Goal: Check status: Check status

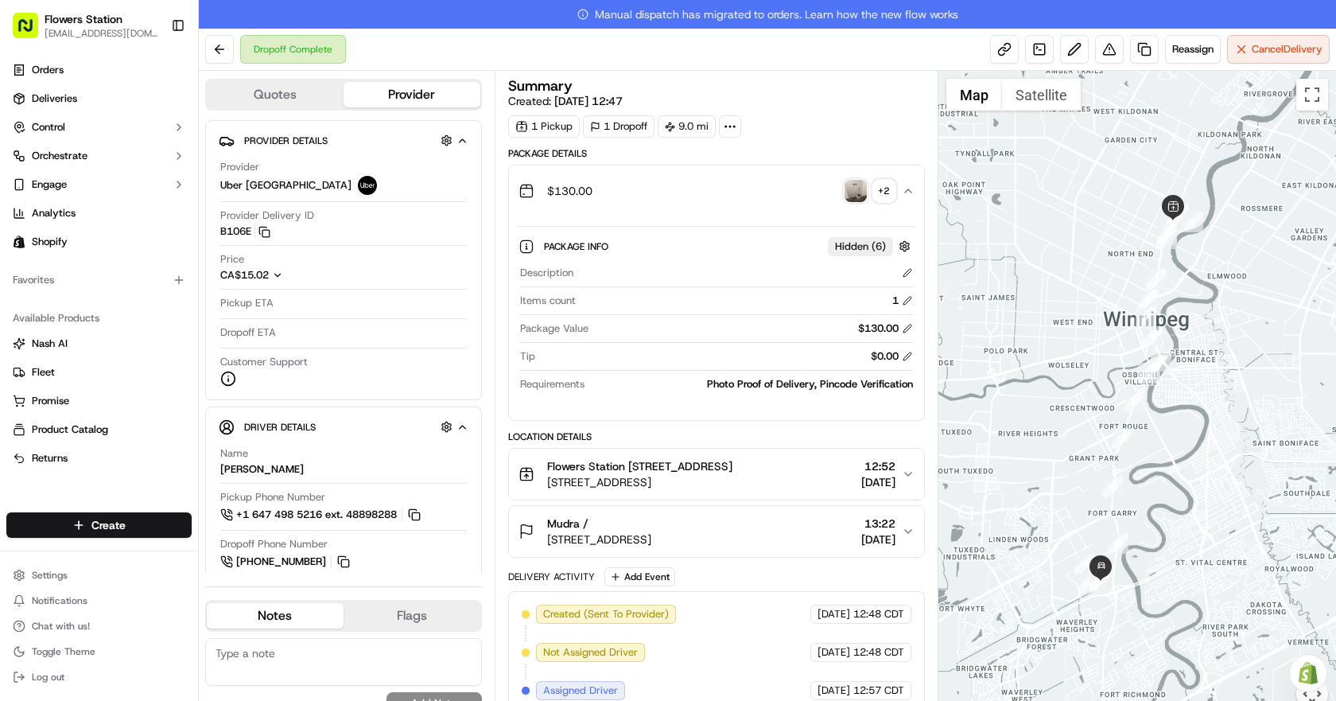
click at [860, 190] on img "button" at bounding box center [855, 191] width 22 height 22
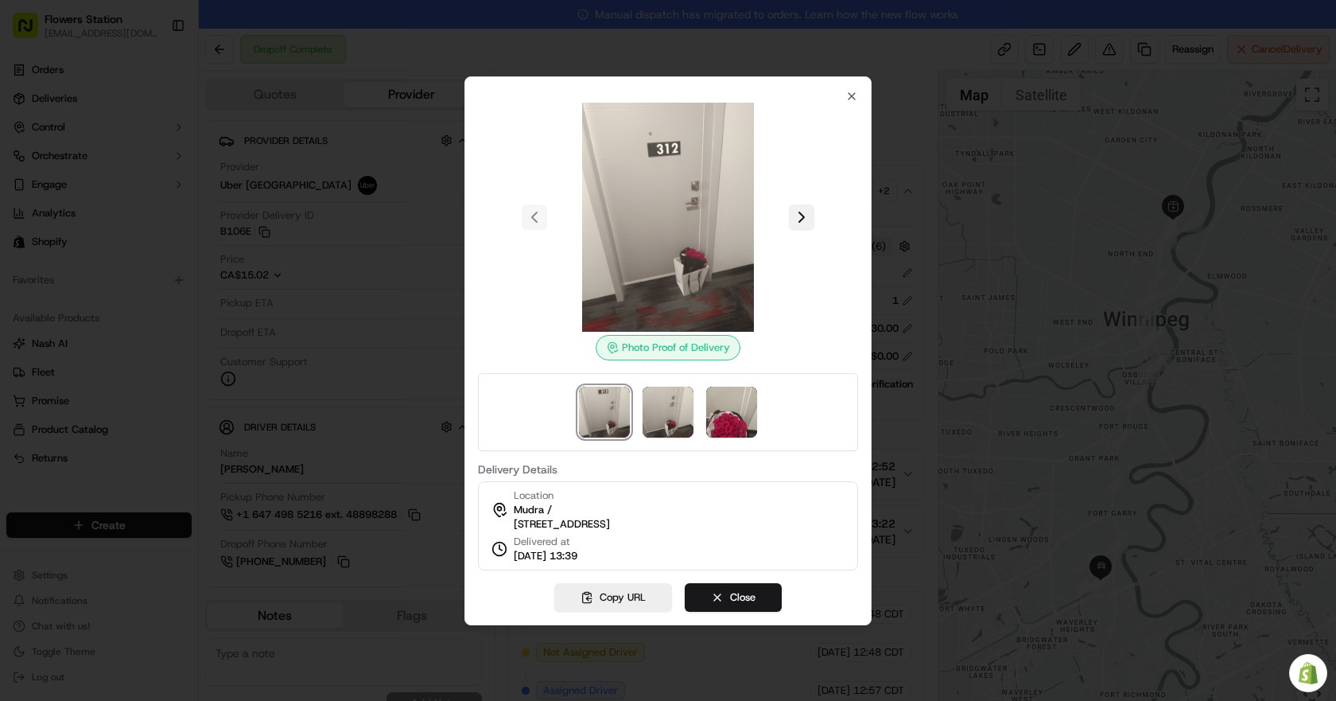
click at [800, 208] on button at bounding box center [801, 216] width 25 height 25
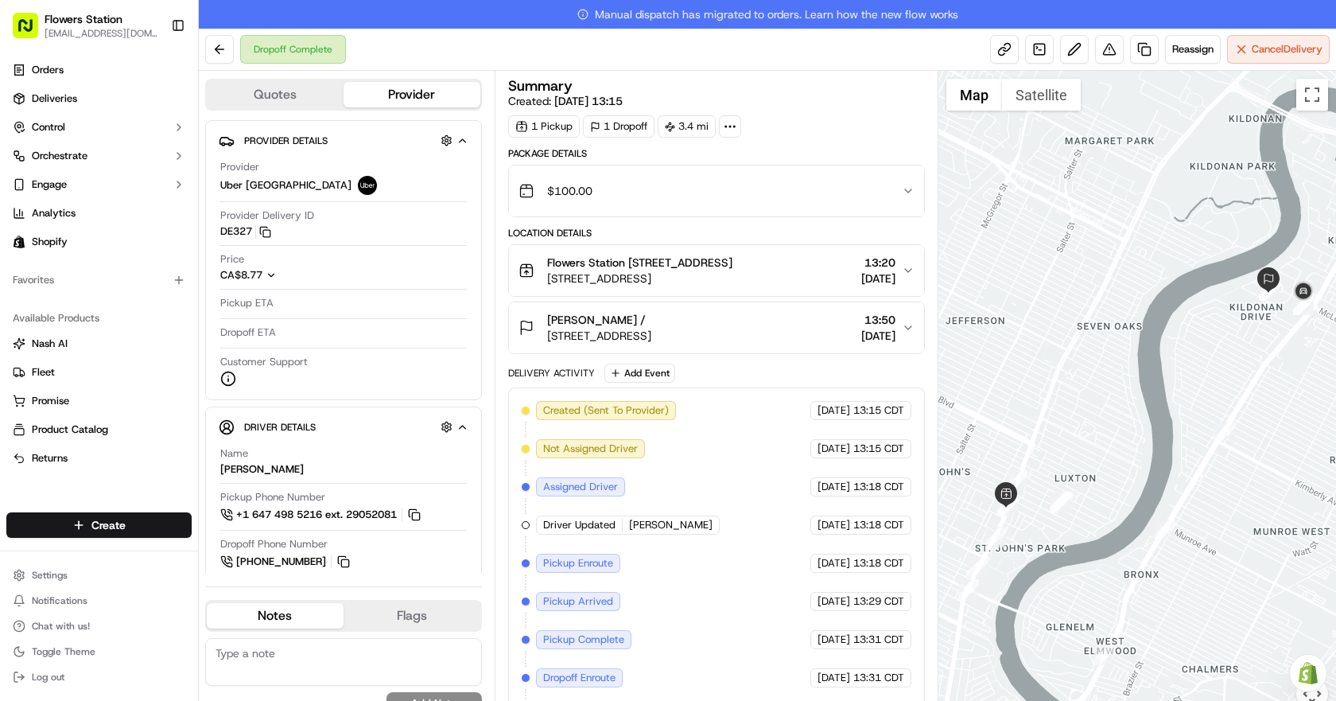
click at [858, 187] on div "$100.00" at bounding box center [709, 191] width 383 height 32
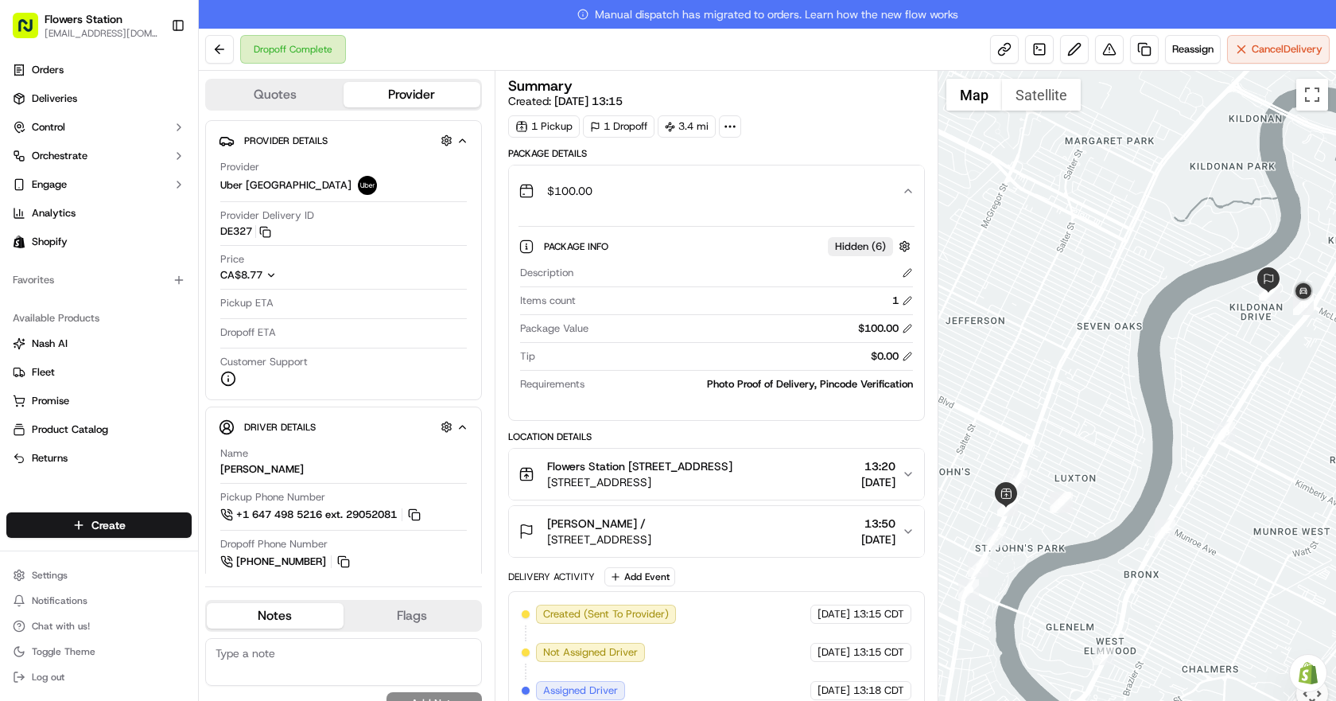
click at [888, 188] on div "$100.00" at bounding box center [709, 191] width 383 height 32
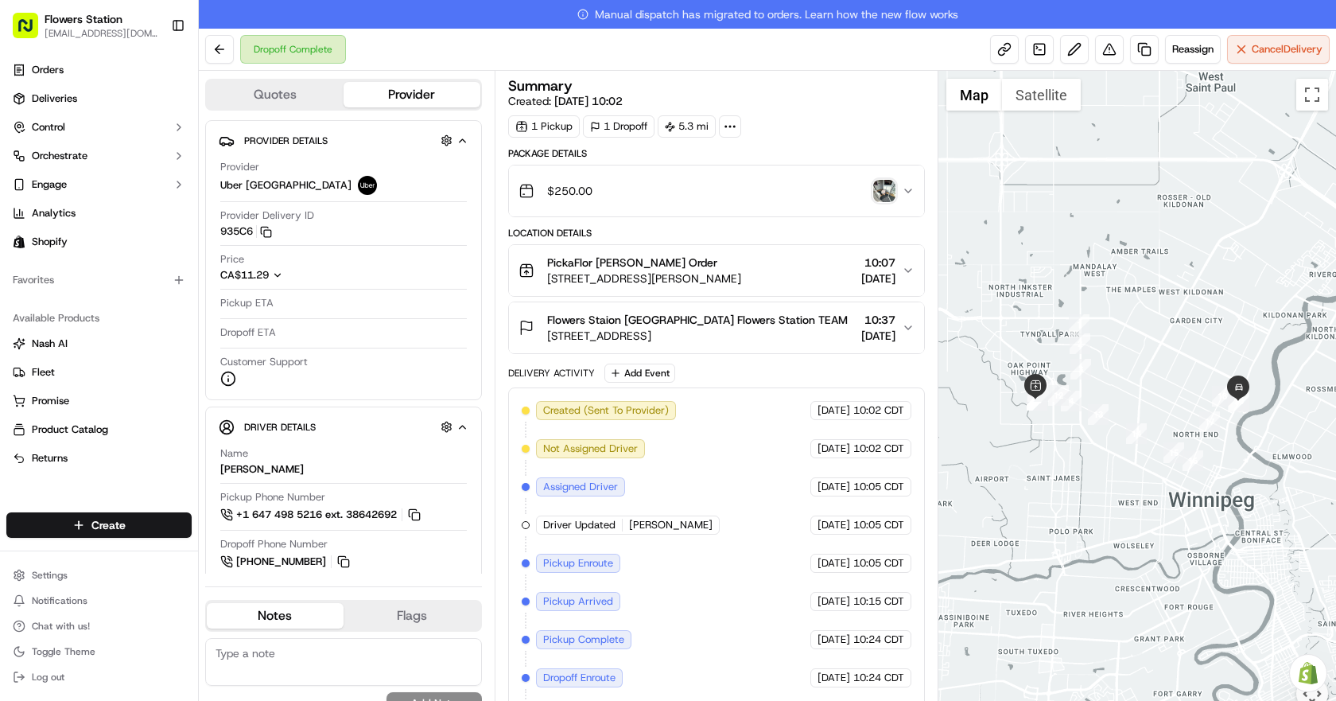
scroll to position [224, 0]
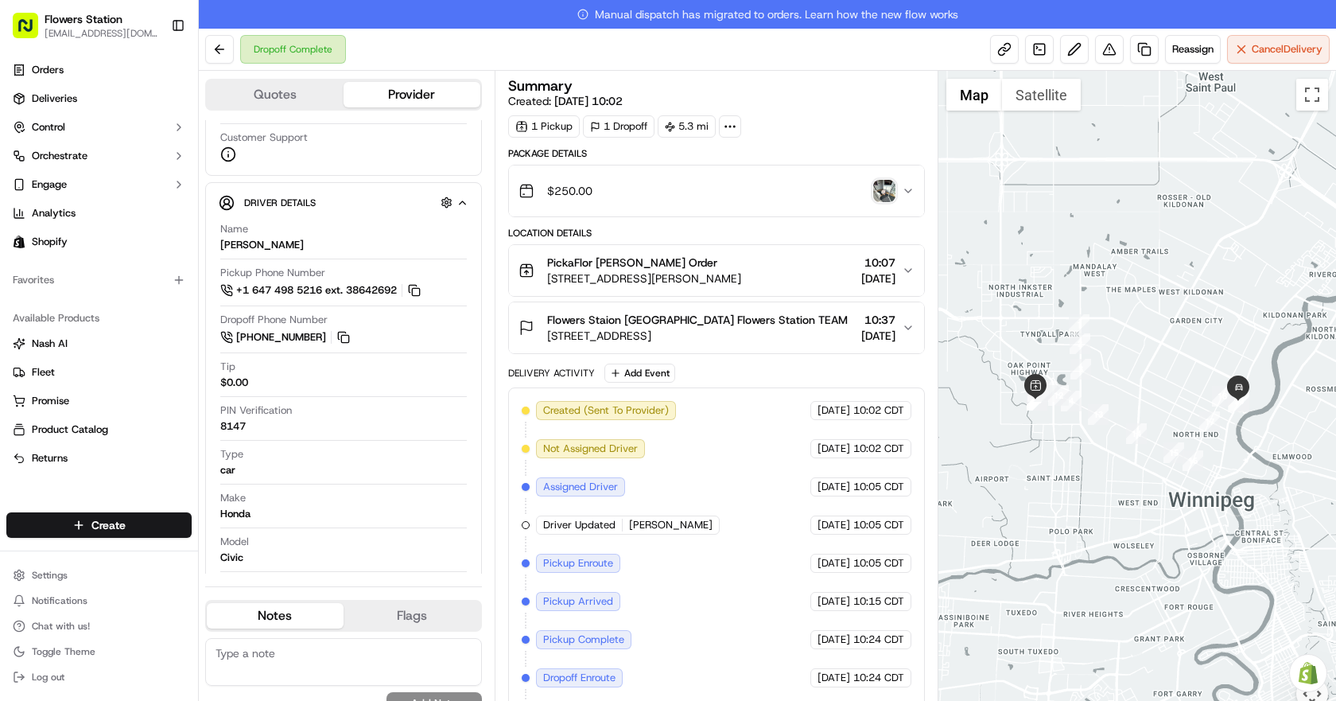
click at [881, 185] on img "button" at bounding box center [884, 191] width 22 height 22
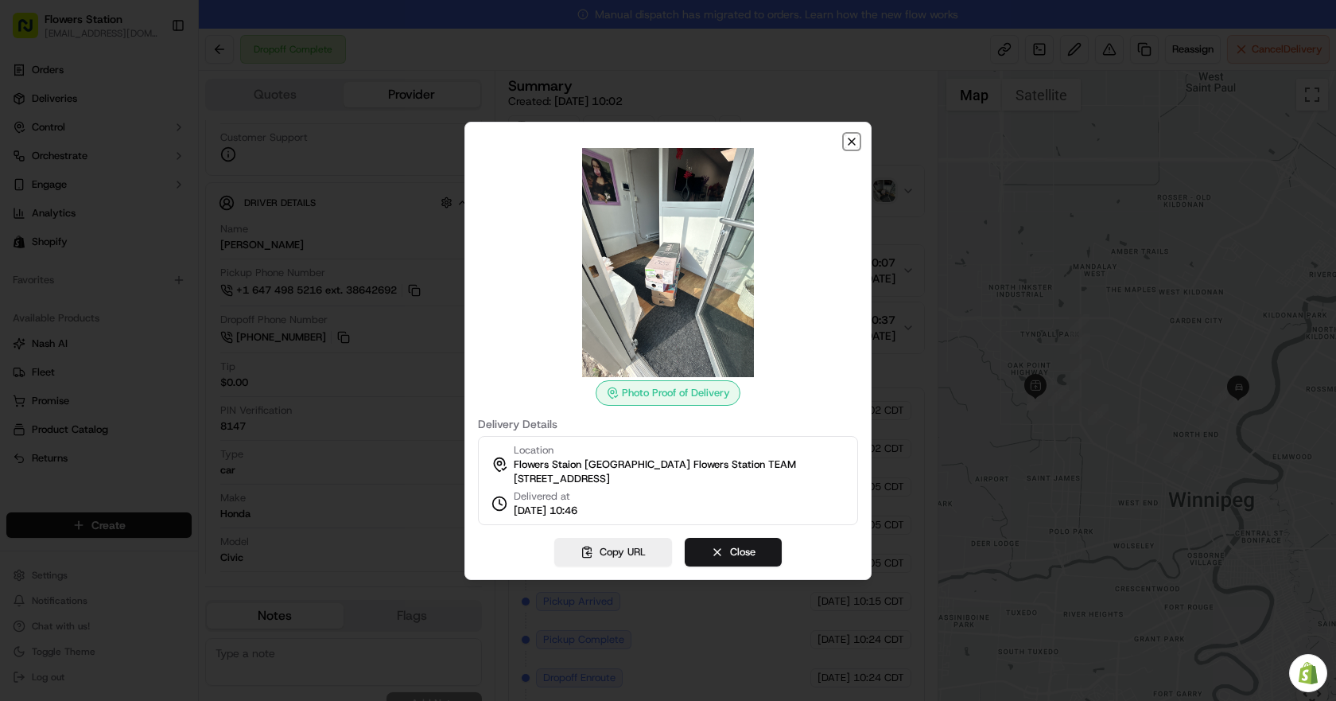
click at [848, 136] on icon "button" at bounding box center [851, 141] width 13 height 13
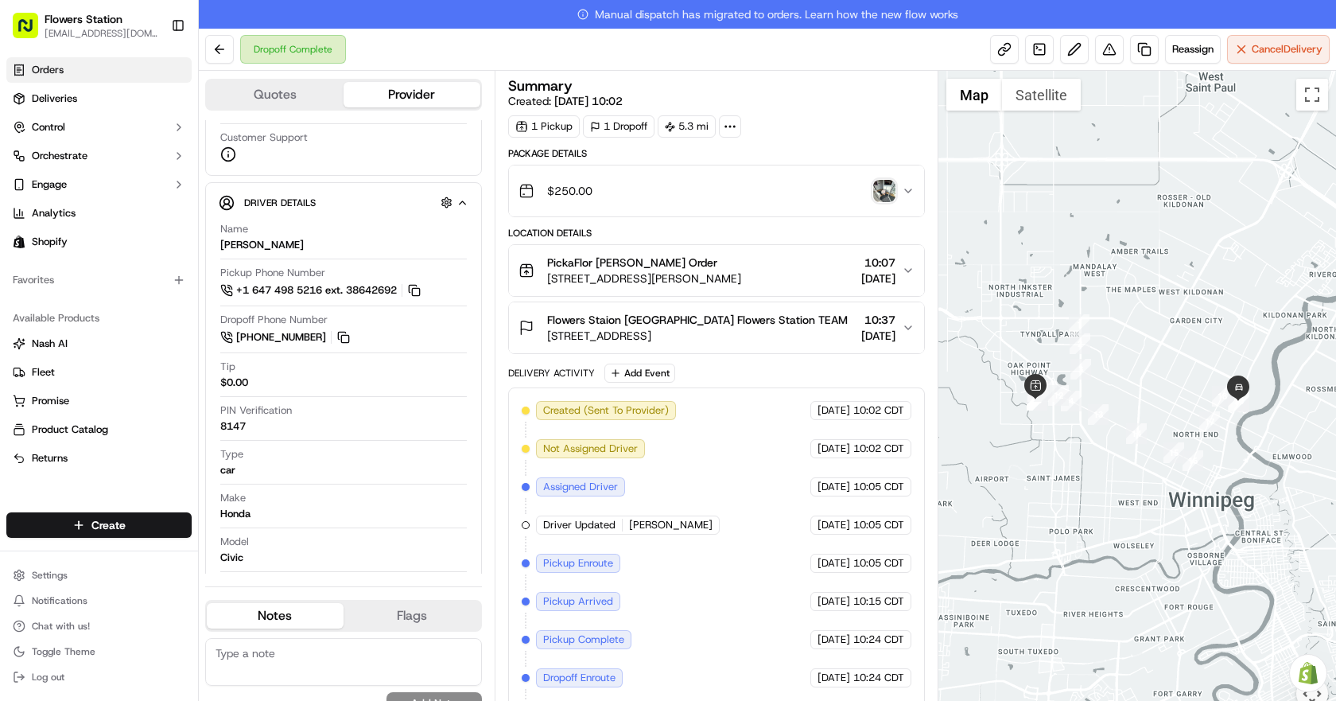
click at [68, 72] on link "Orders" at bounding box center [98, 69] width 185 height 25
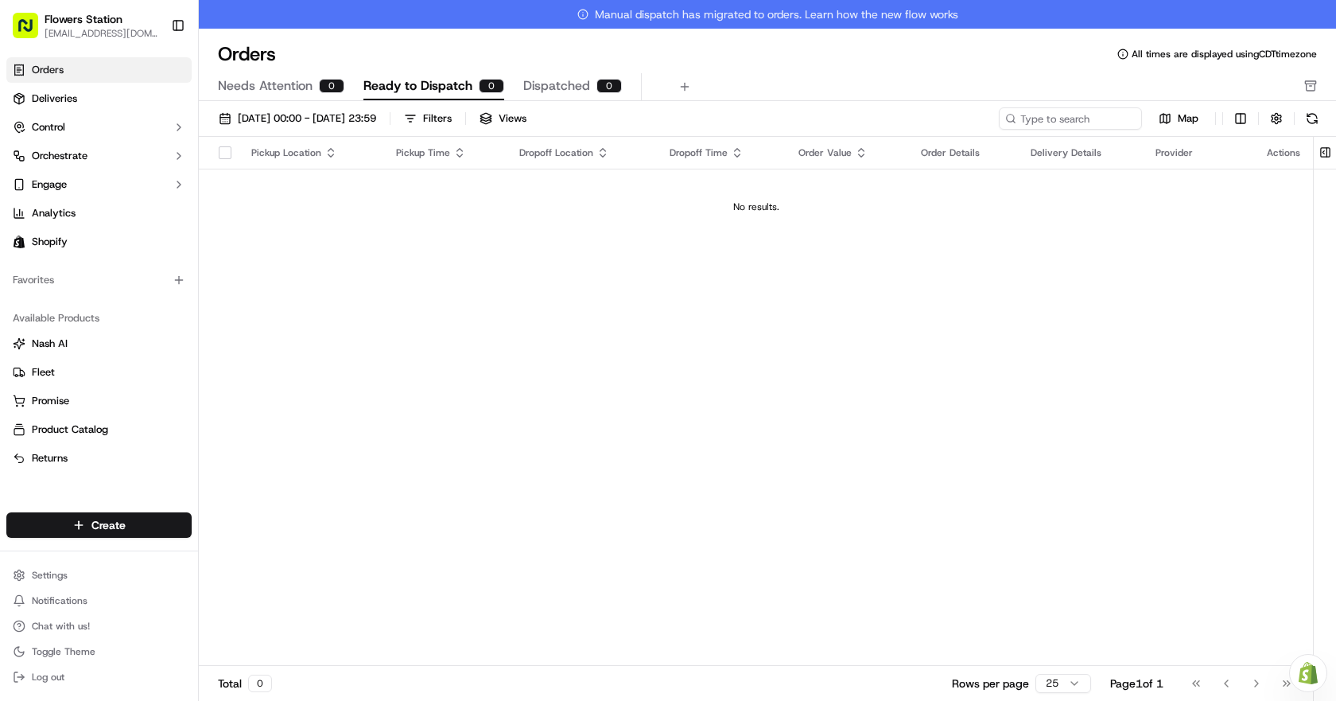
click at [266, 83] on span "Needs Attention" at bounding box center [265, 85] width 95 height 19
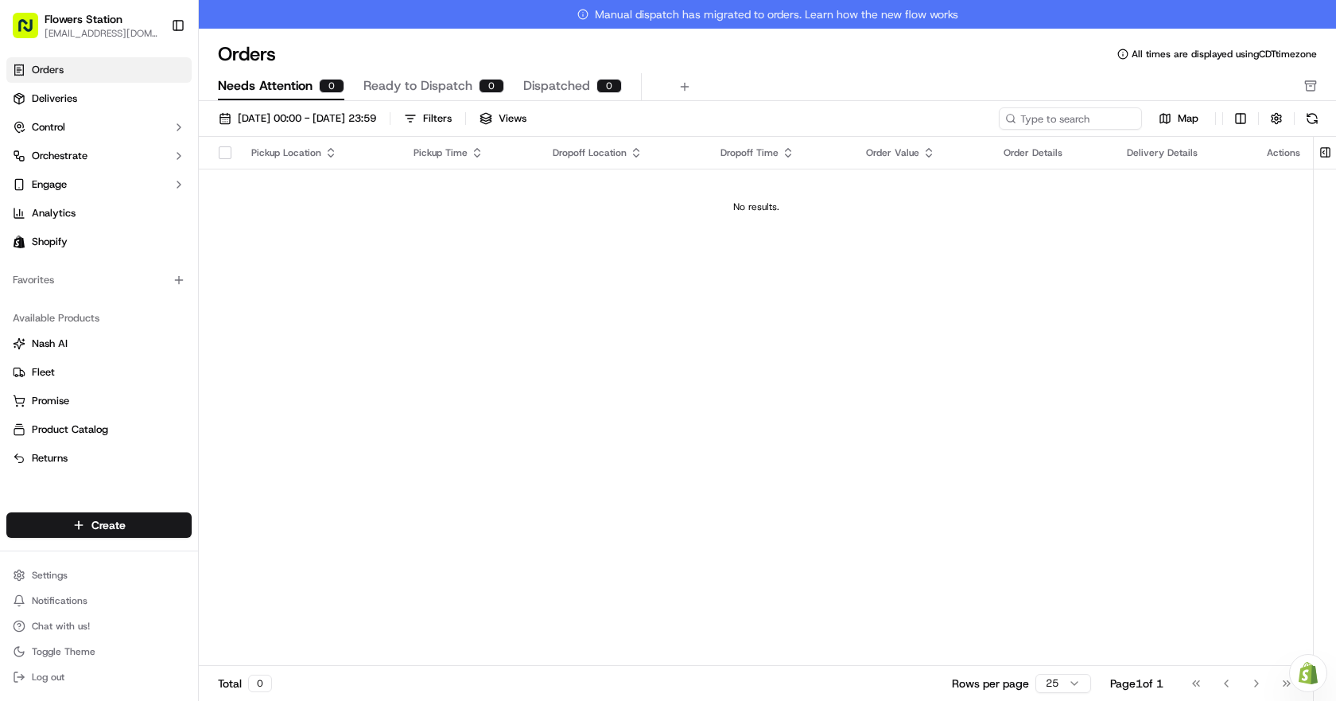
click at [556, 82] on span "Dispatched" at bounding box center [556, 85] width 67 height 19
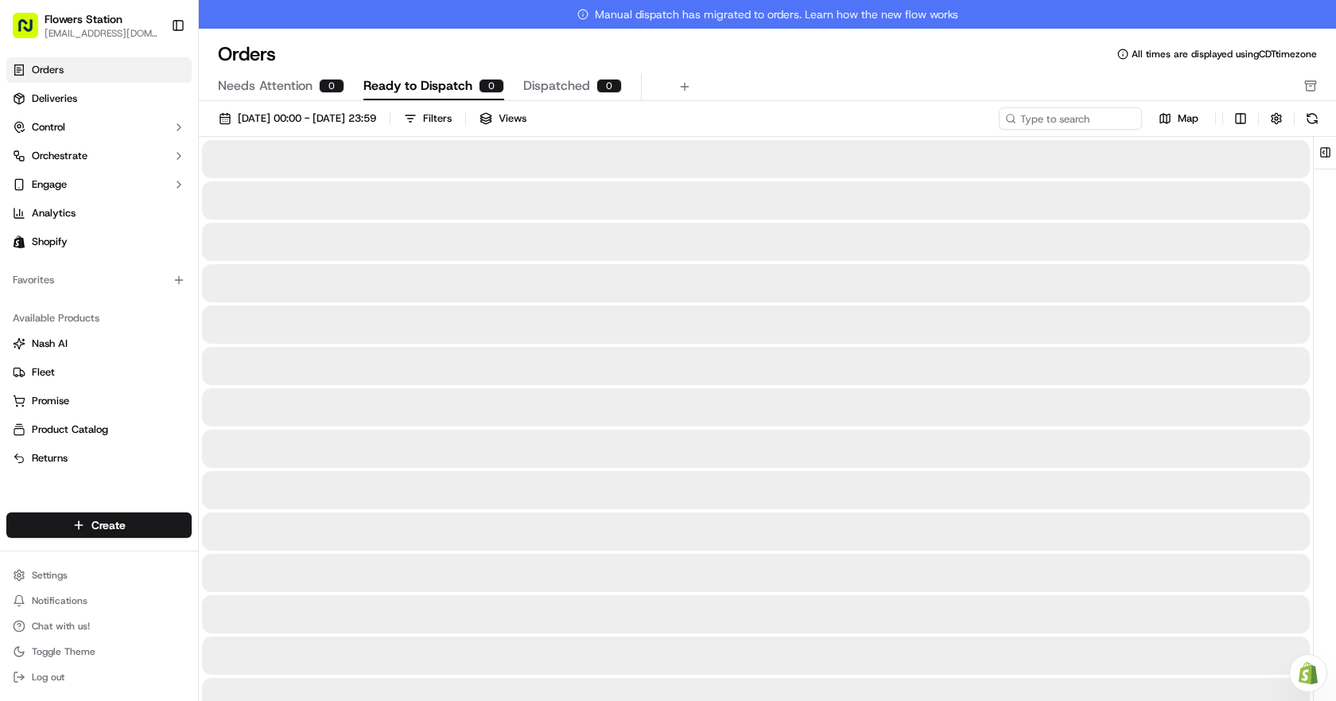
click at [436, 86] on span "Ready to Dispatch" at bounding box center [417, 85] width 109 height 19
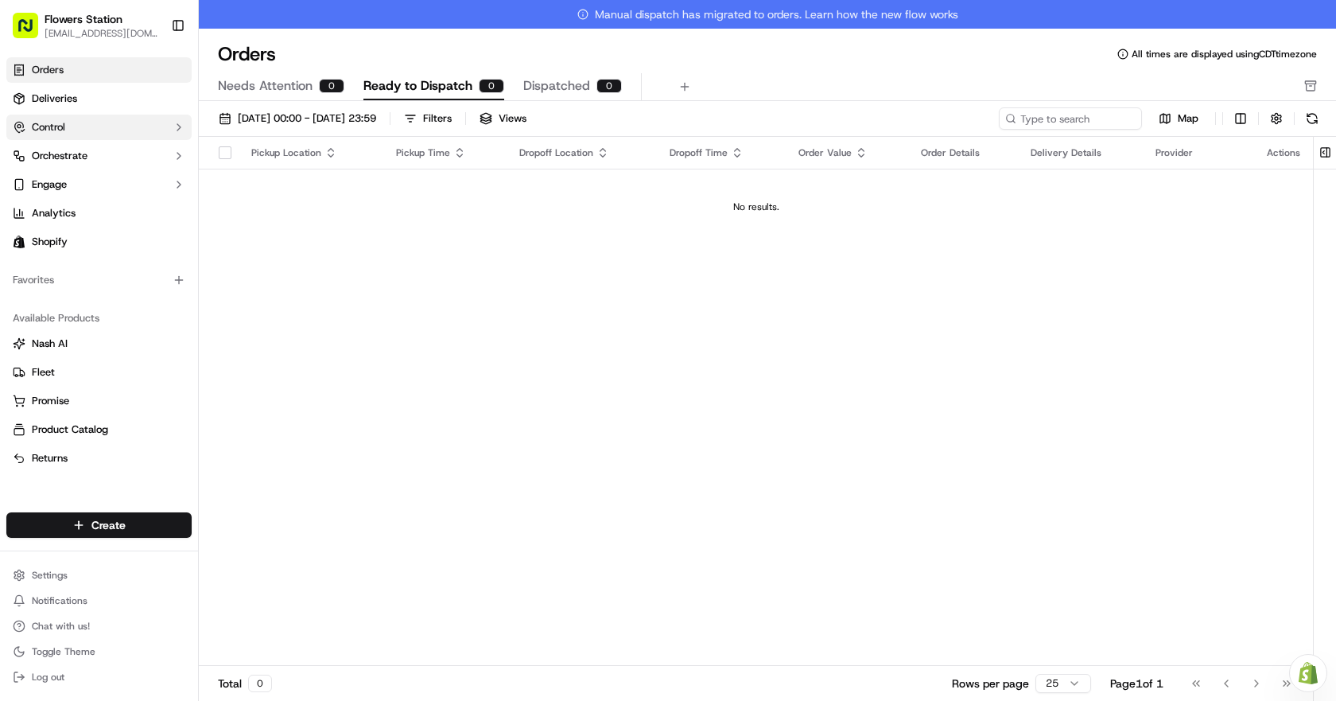
click at [95, 123] on button "Control" at bounding box center [98, 127] width 185 height 25
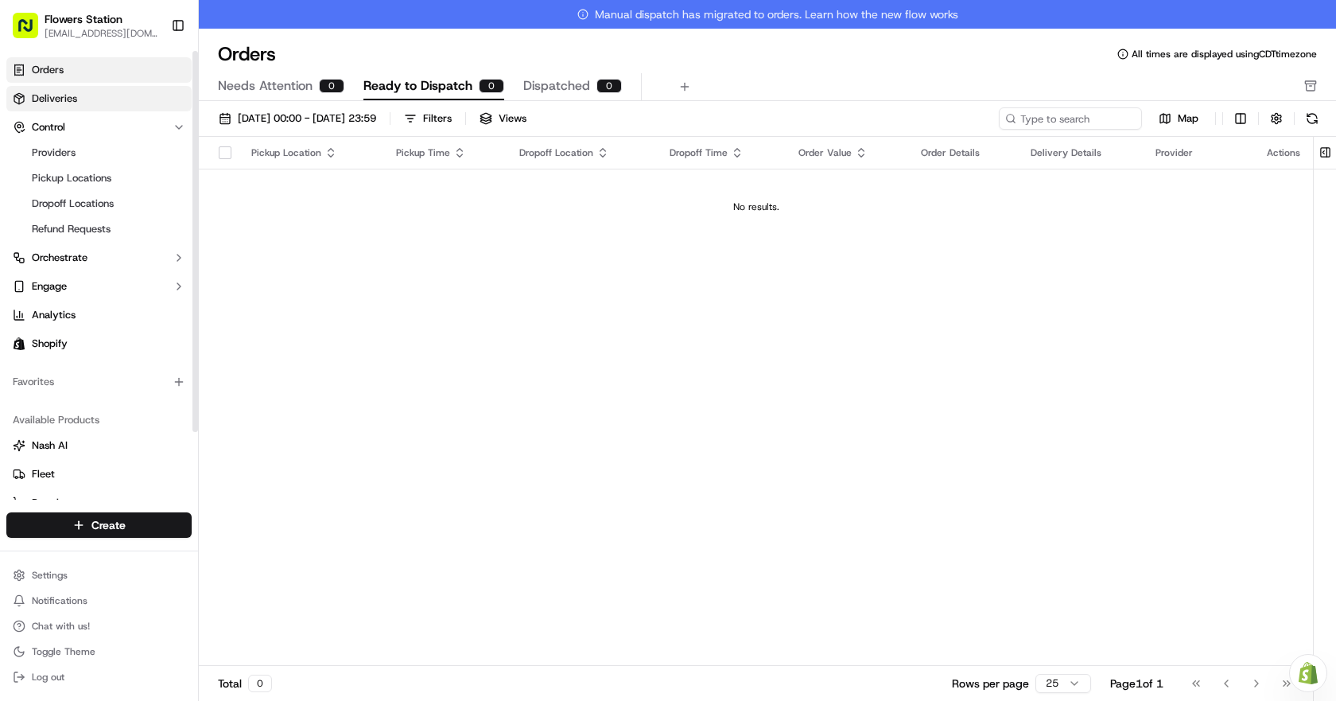
click at [103, 107] on link "Deliveries" at bounding box center [98, 98] width 185 height 25
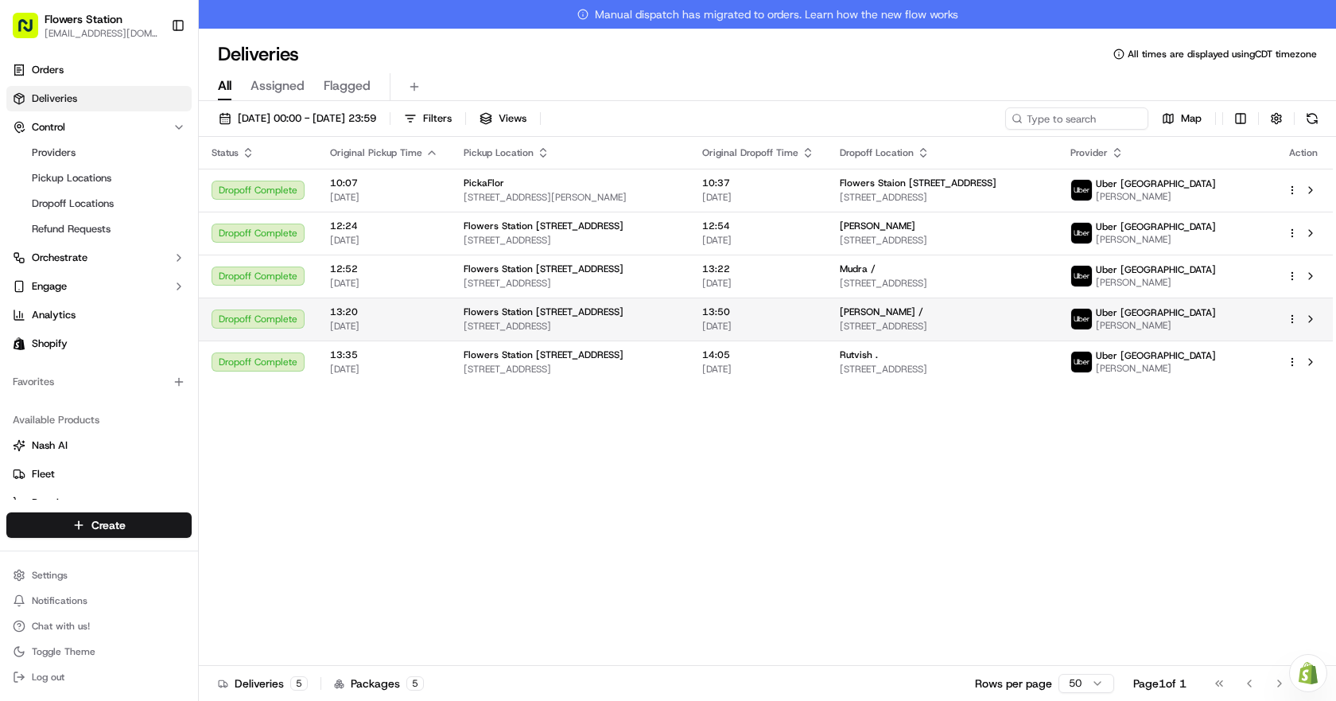
click at [867, 327] on span "[STREET_ADDRESS]" at bounding box center [942, 326] width 205 height 13
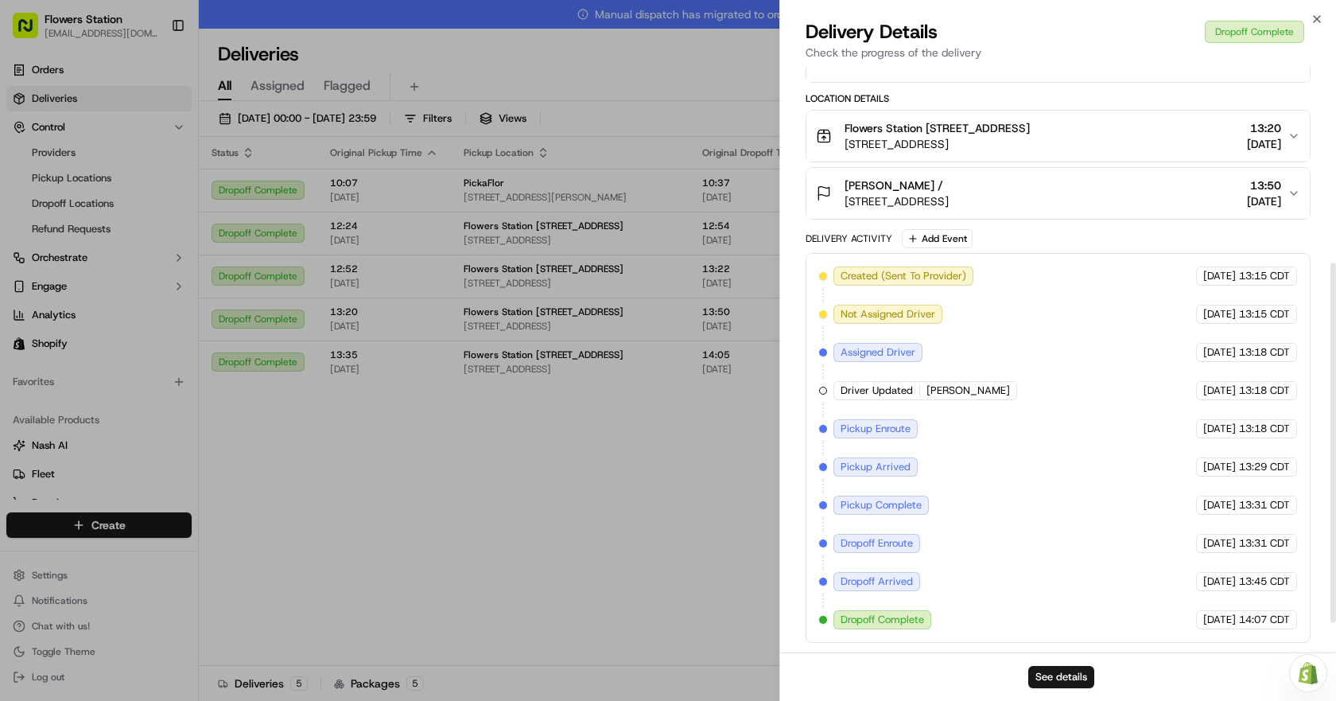
scroll to position [129, 0]
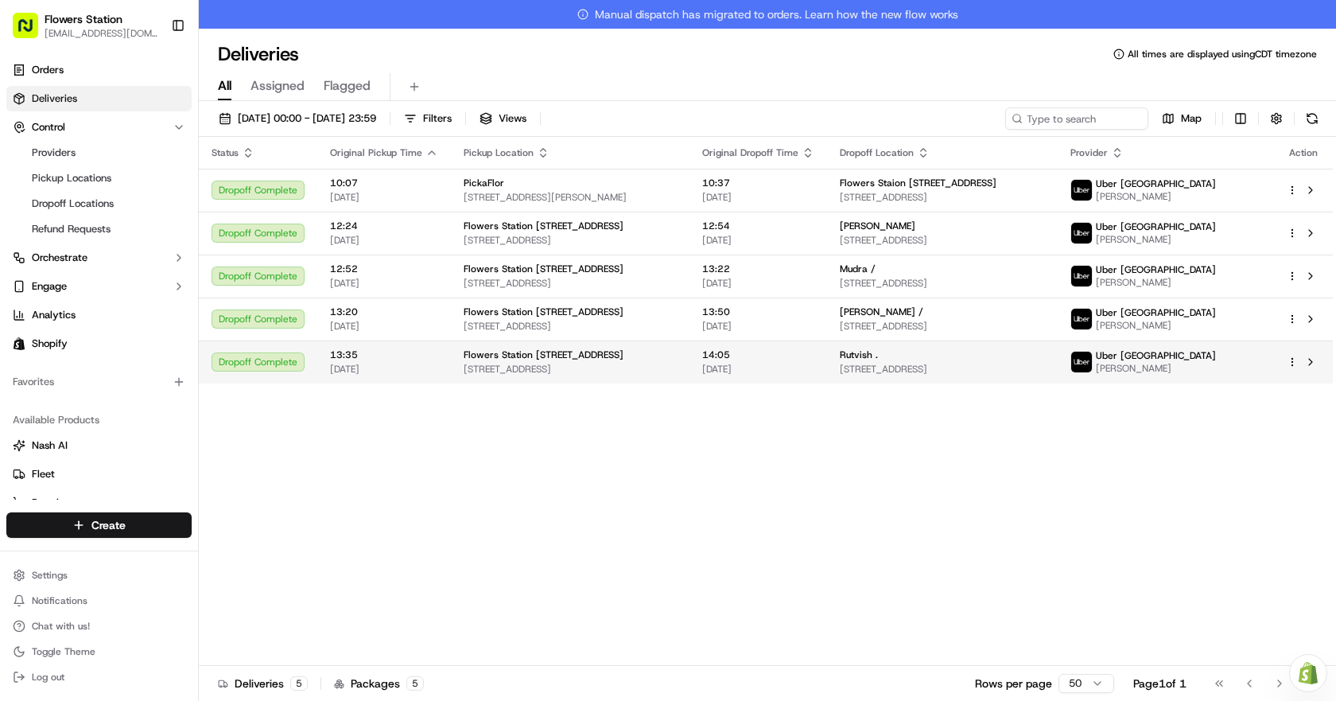
click at [1149, 363] on td "Uber Canada [PERSON_NAME]" at bounding box center [1166, 361] width 216 height 43
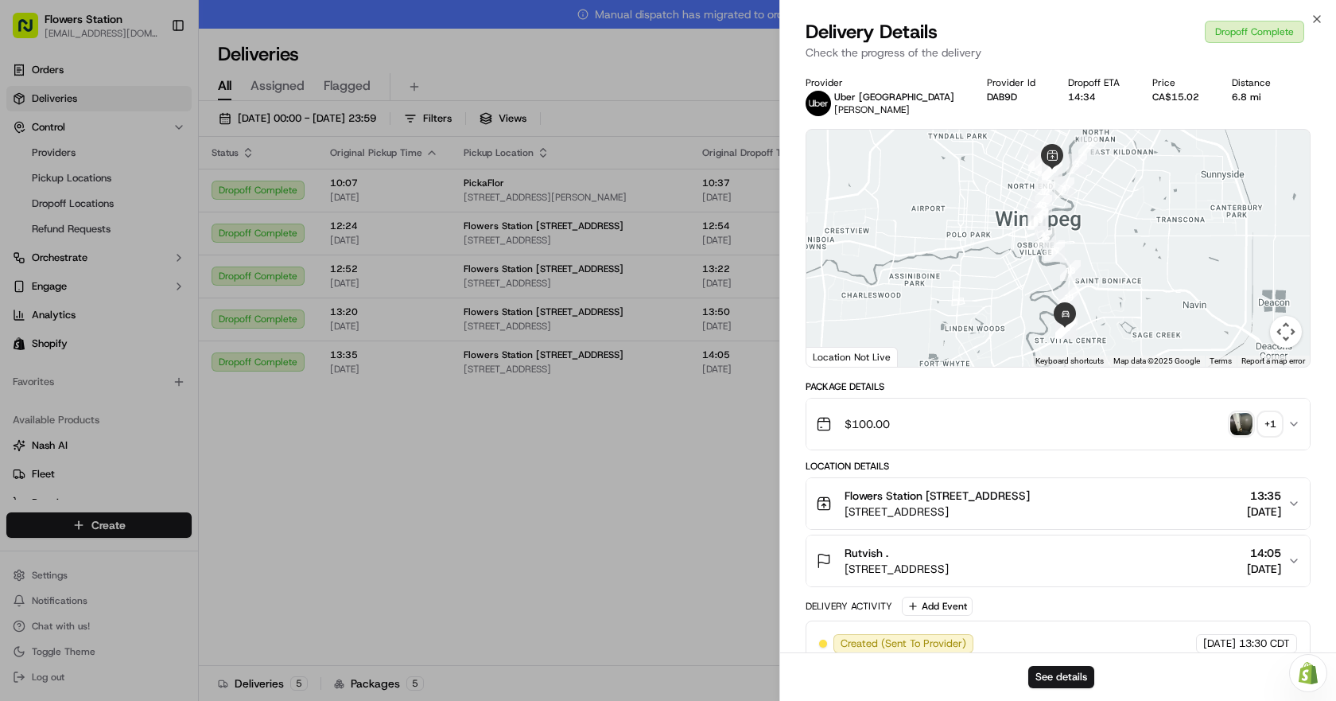
click at [1241, 428] on img "button" at bounding box center [1241, 424] width 22 height 22
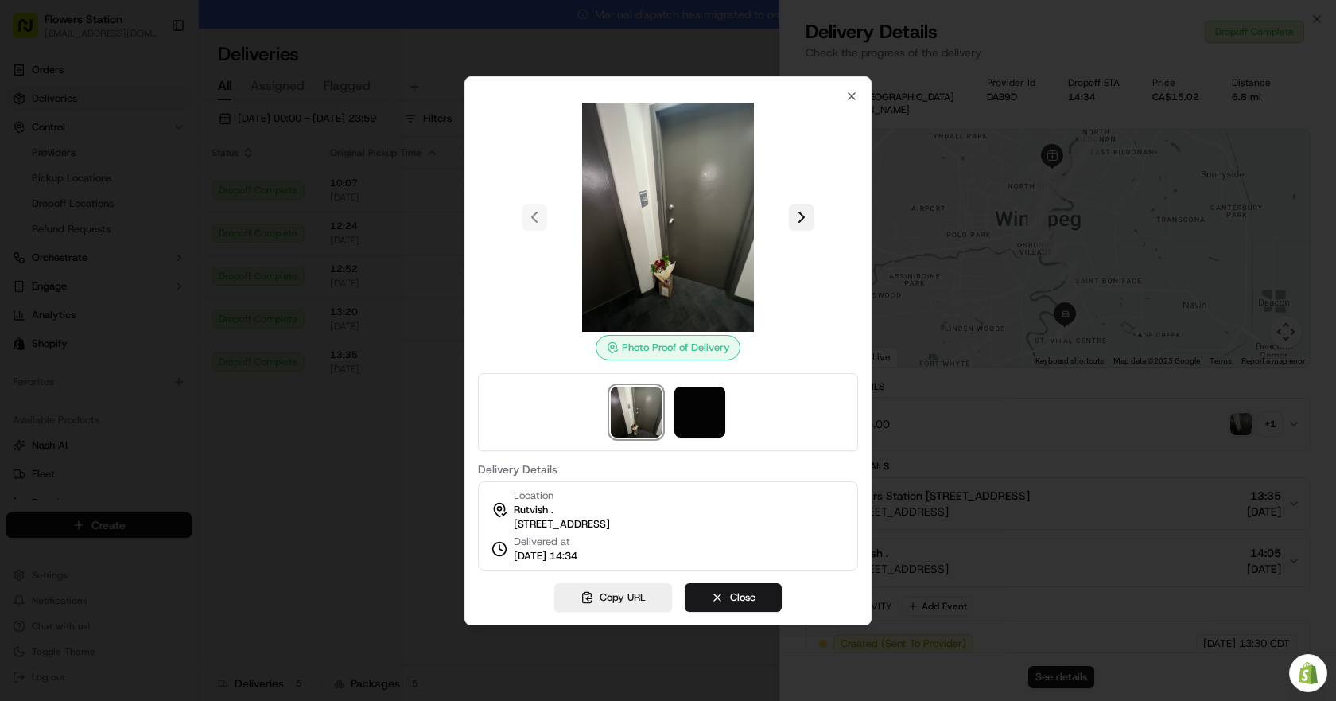
click at [807, 205] on button at bounding box center [801, 216] width 25 height 25
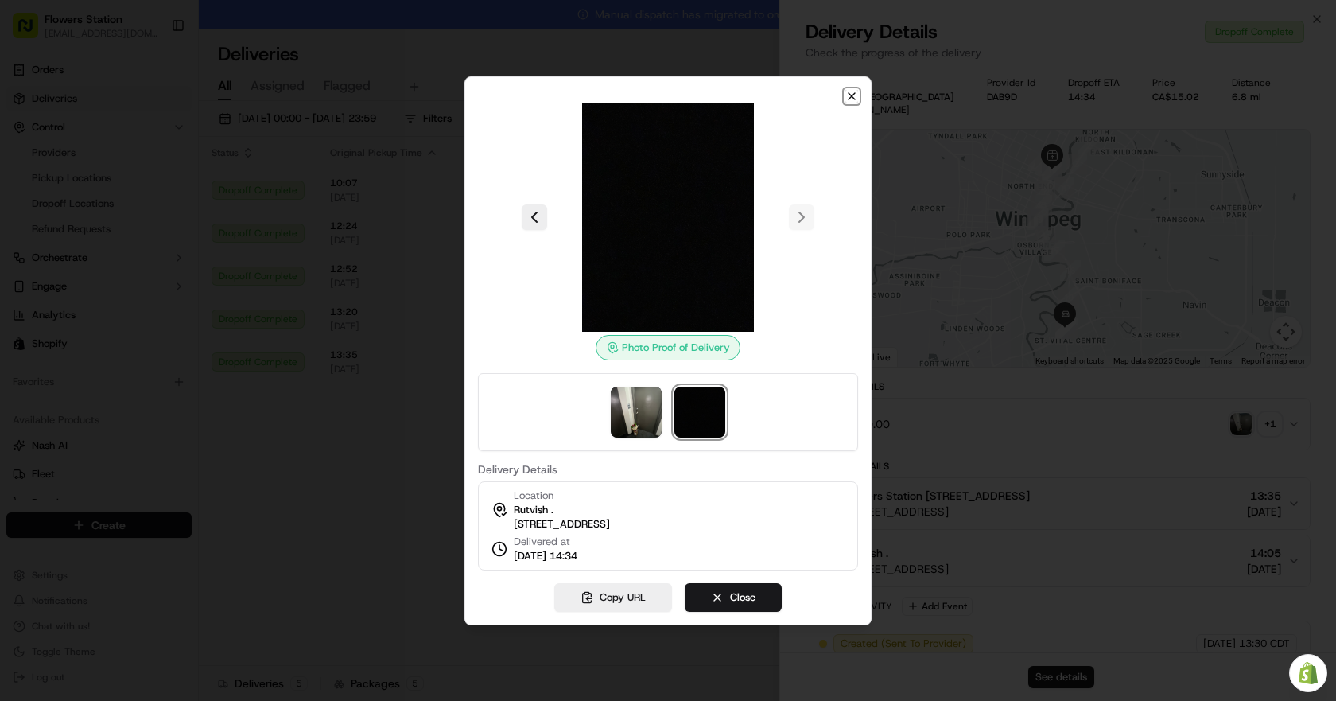
click at [856, 90] on icon "button" at bounding box center [851, 96] width 13 height 13
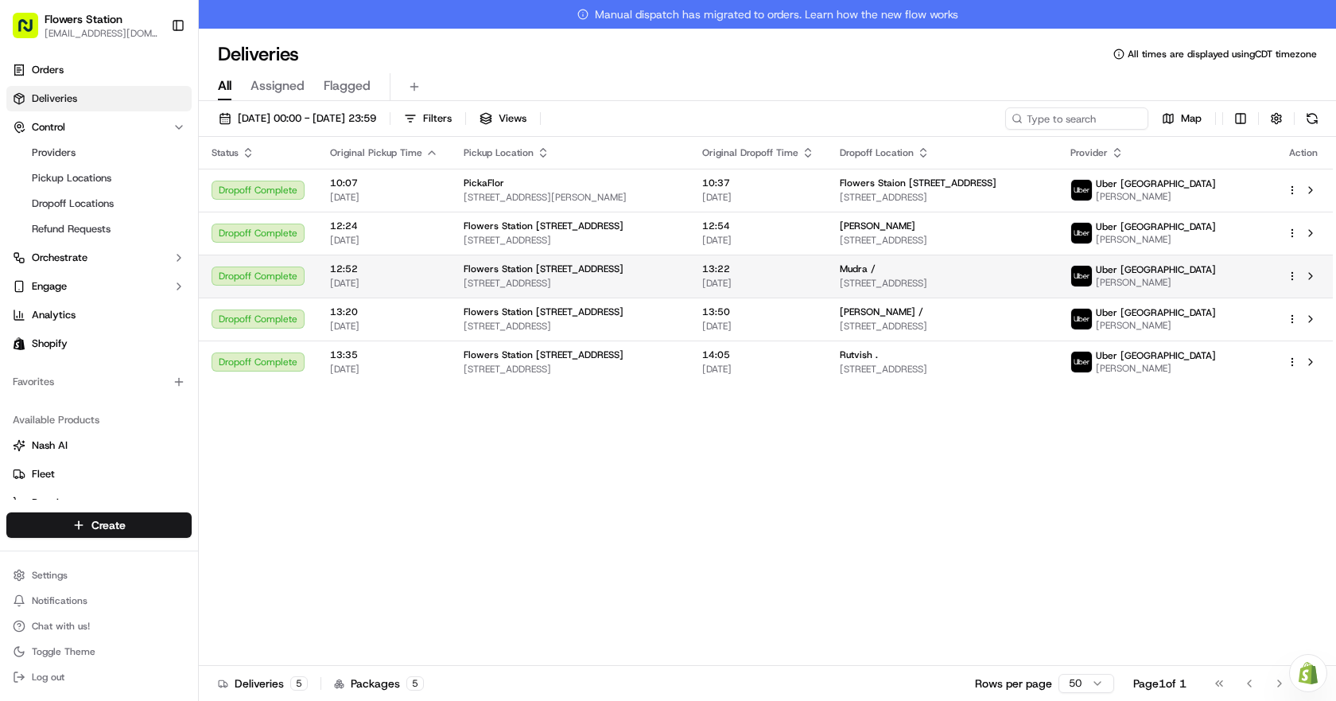
click at [1045, 278] on span "[STREET_ADDRESS]" at bounding box center [942, 283] width 205 height 13
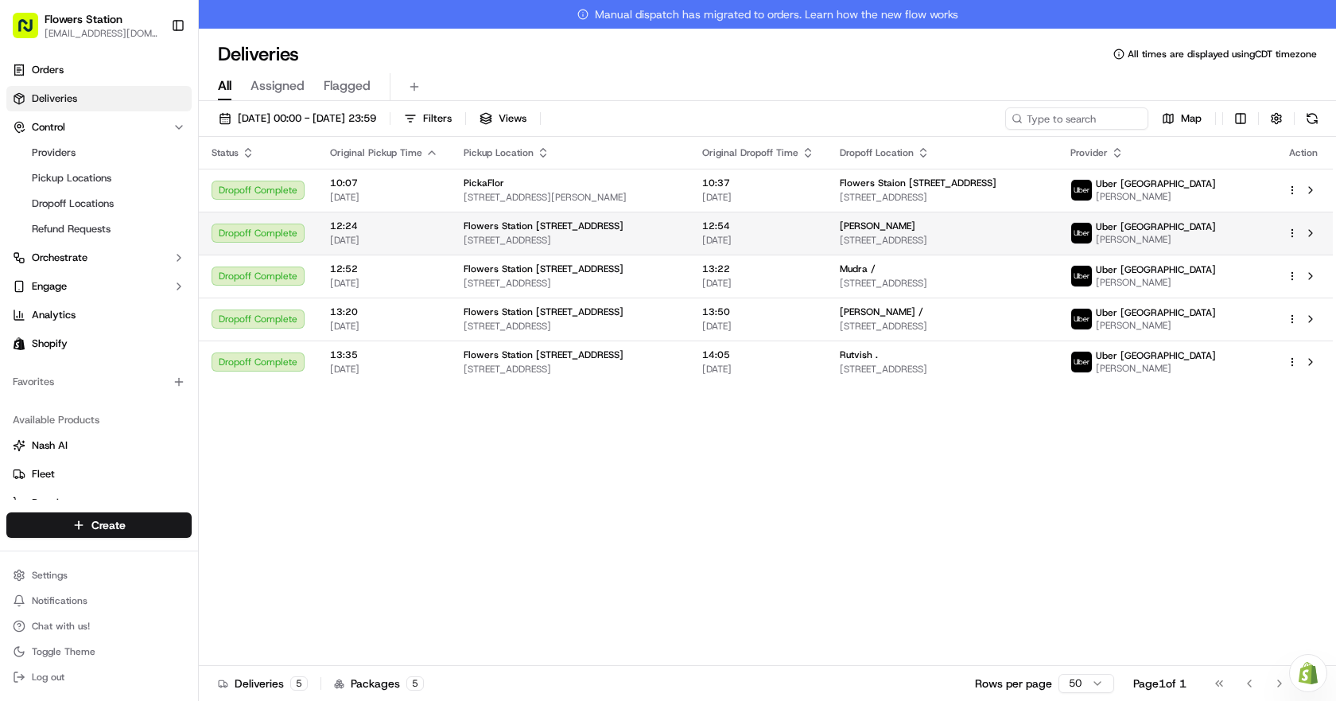
click at [954, 238] on span "[STREET_ADDRESS]" at bounding box center [942, 240] width 205 height 13
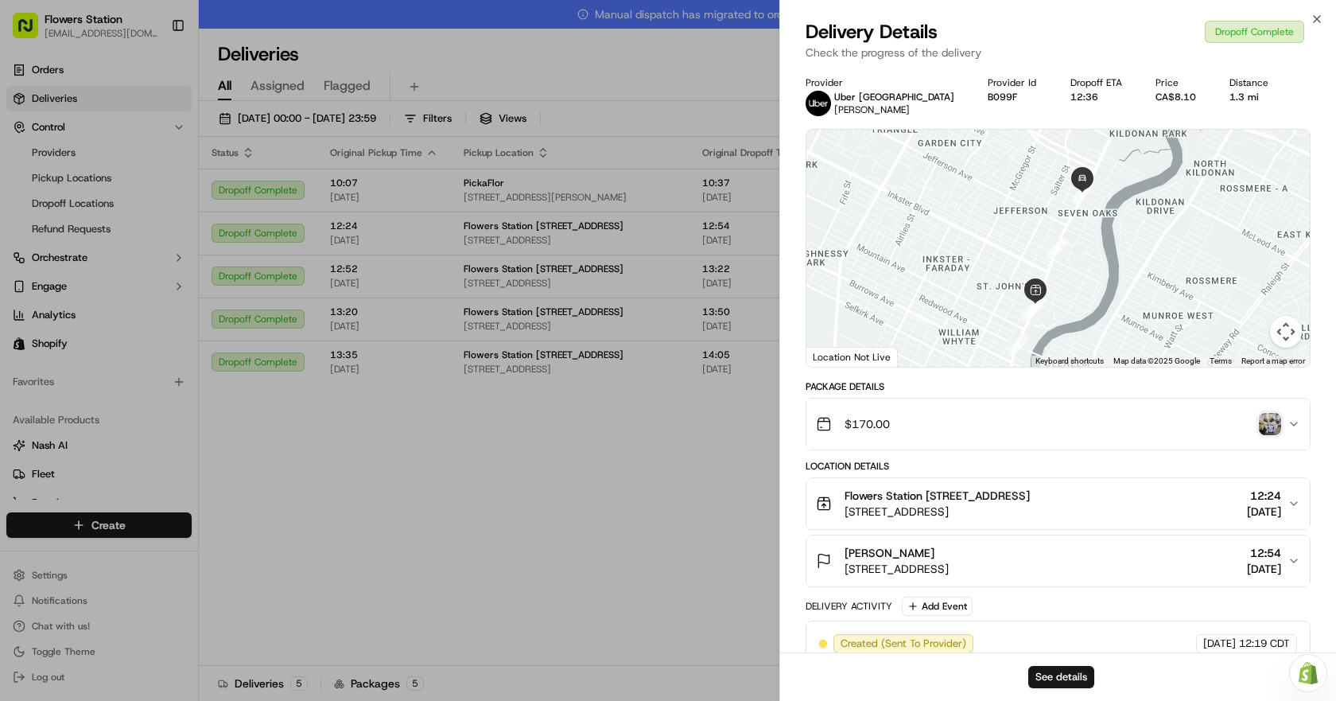
click at [1274, 426] on img "button" at bounding box center [1270, 424] width 22 height 22
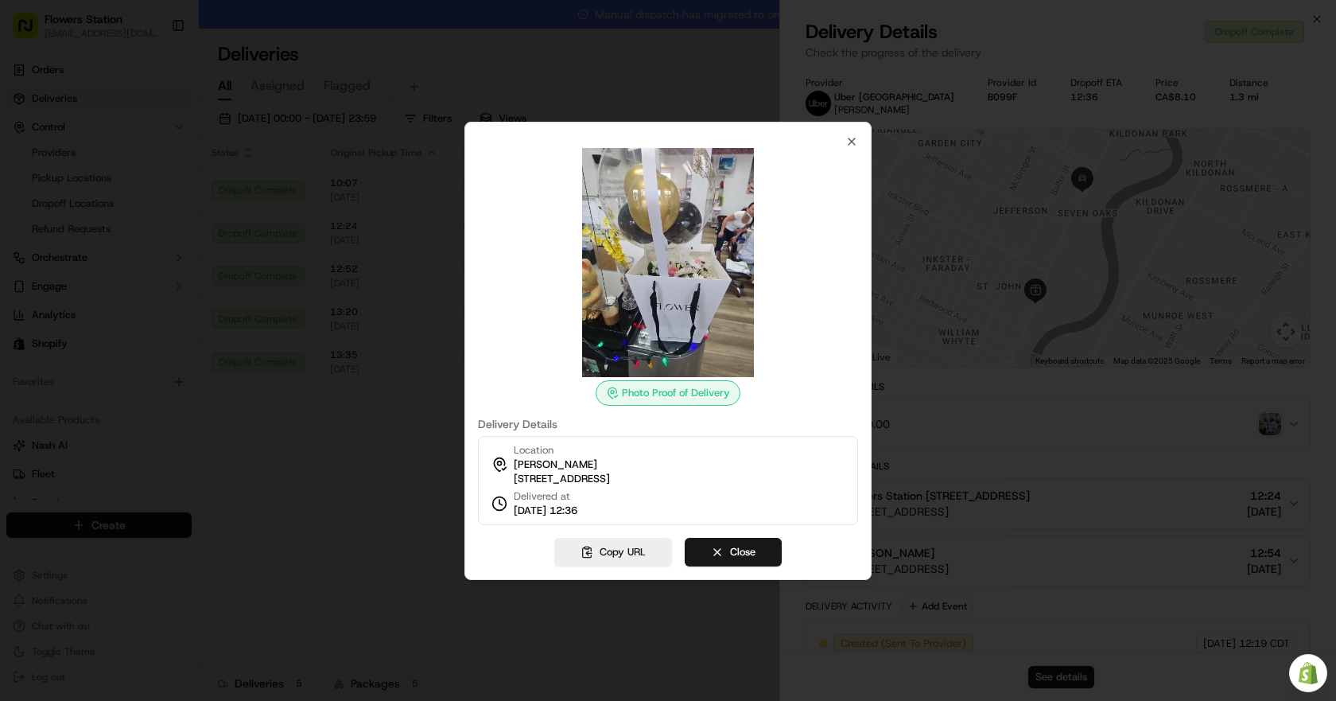
click at [904, 418] on div at bounding box center [668, 350] width 1336 height 701
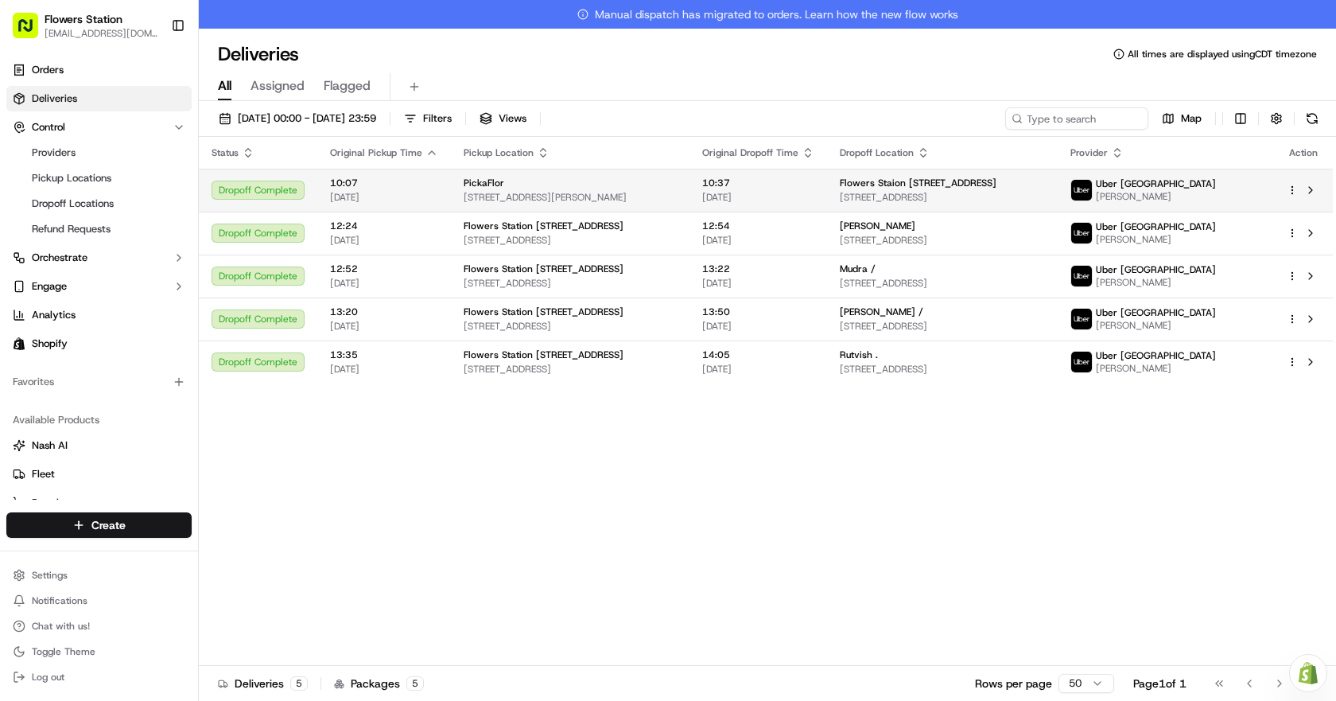
click at [1045, 187] on div "Flowers Staion [STREET_ADDRESS]" at bounding box center [942, 183] width 205 height 13
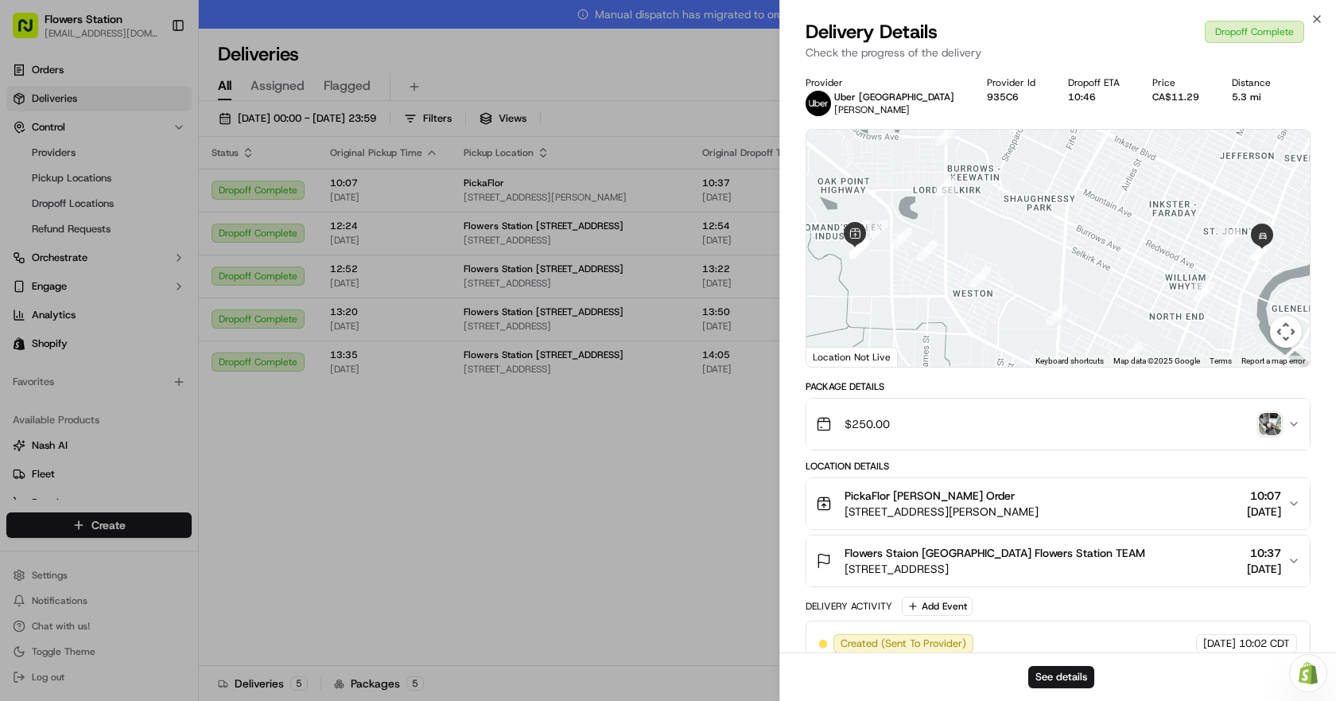
click at [1275, 427] on img "button" at bounding box center [1270, 424] width 22 height 22
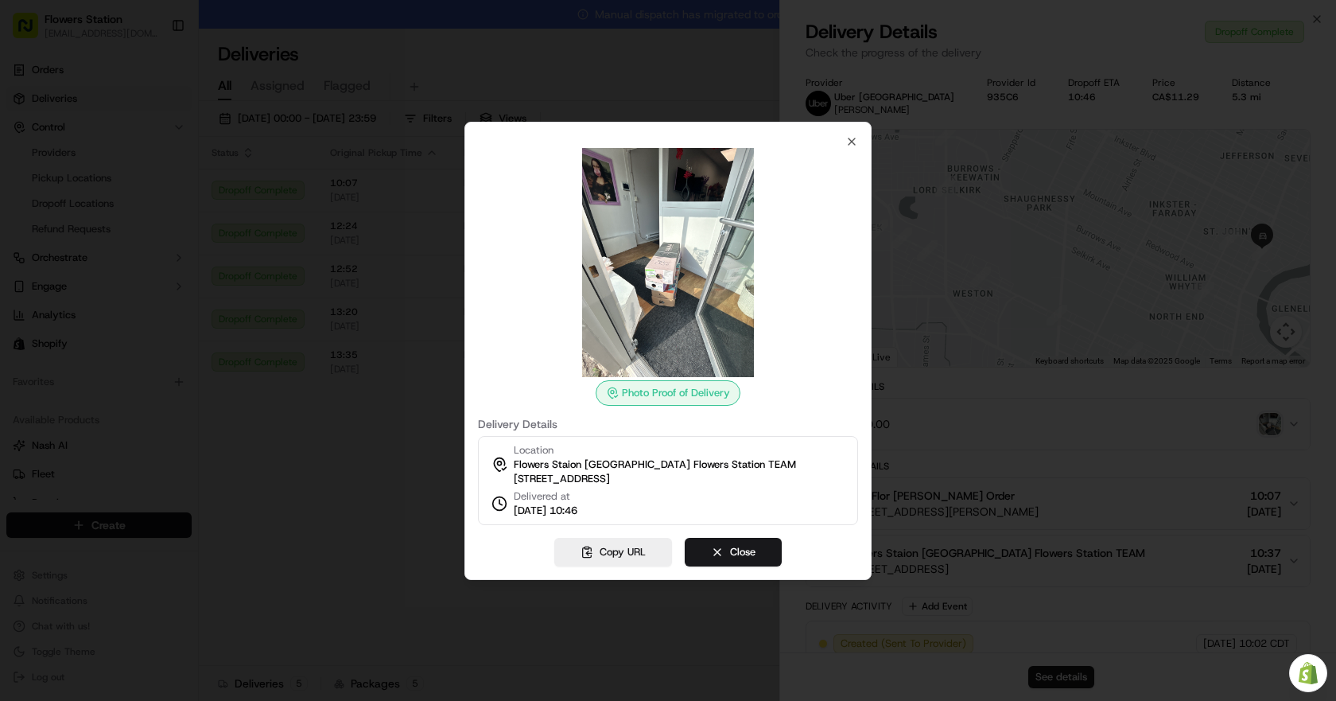
click at [365, 430] on div at bounding box center [668, 350] width 1336 height 701
